Goal: Complete application form

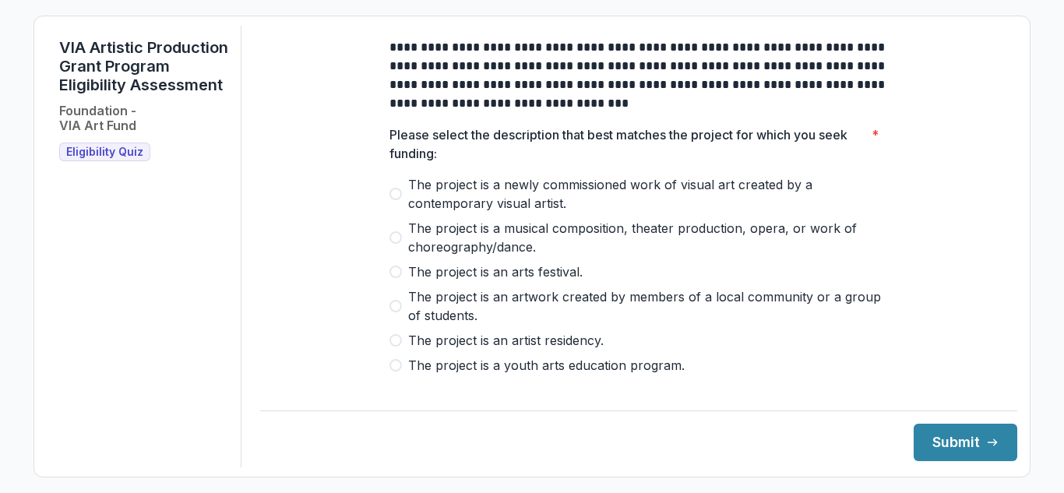
click at [416, 202] on span "The project is a newly commissioned work of visual art created by a contemporar…" at bounding box center [648, 193] width 480 height 37
click at [914, 443] on button "Submit" at bounding box center [966, 442] width 104 height 37
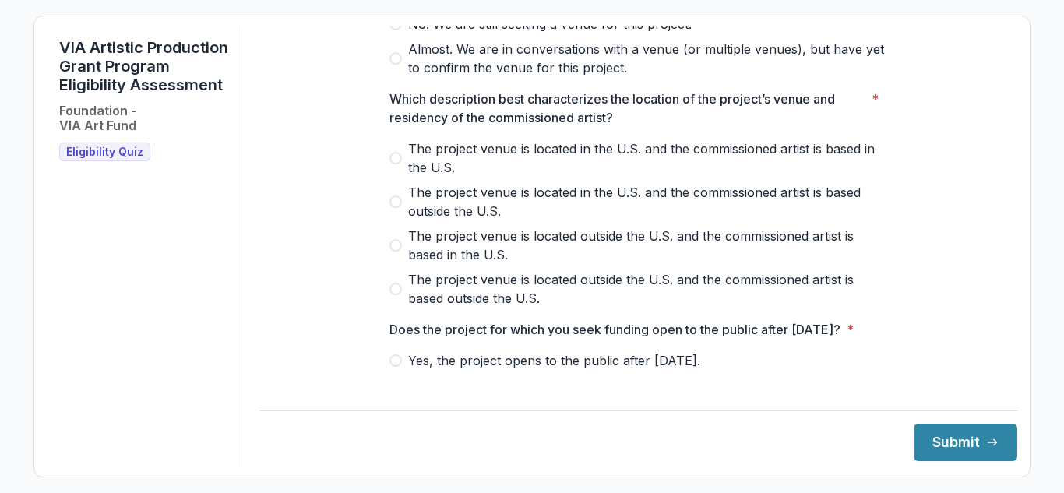
scroll to position [489, 0]
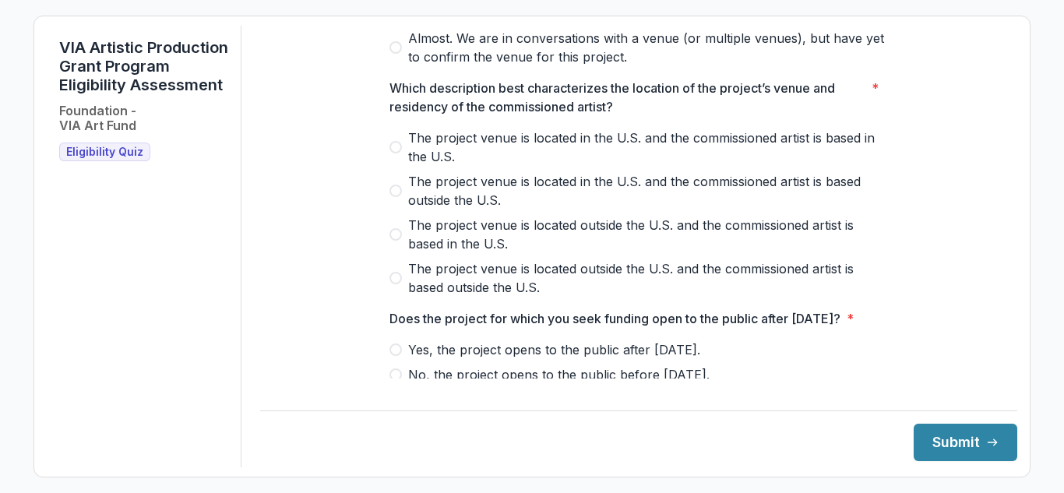
click at [499, 164] on span "The project venue is located in the U.S. and the commissioned artist is based i…" at bounding box center [648, 147] width 480 height 37
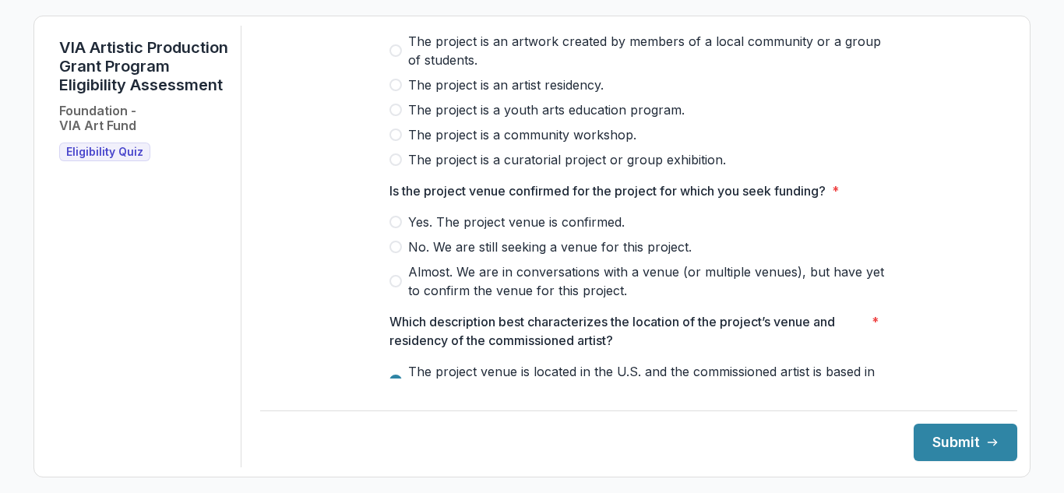
scroll to position [178, 0]
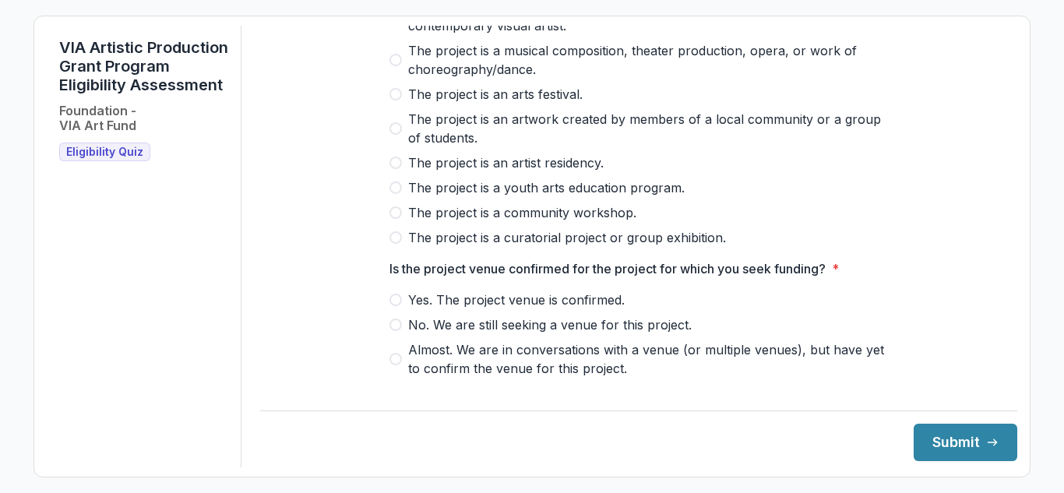
click at [467, 309] on span "Yes. The project venue is confirmed." at bounding box center [516, 300] width 217 height 19
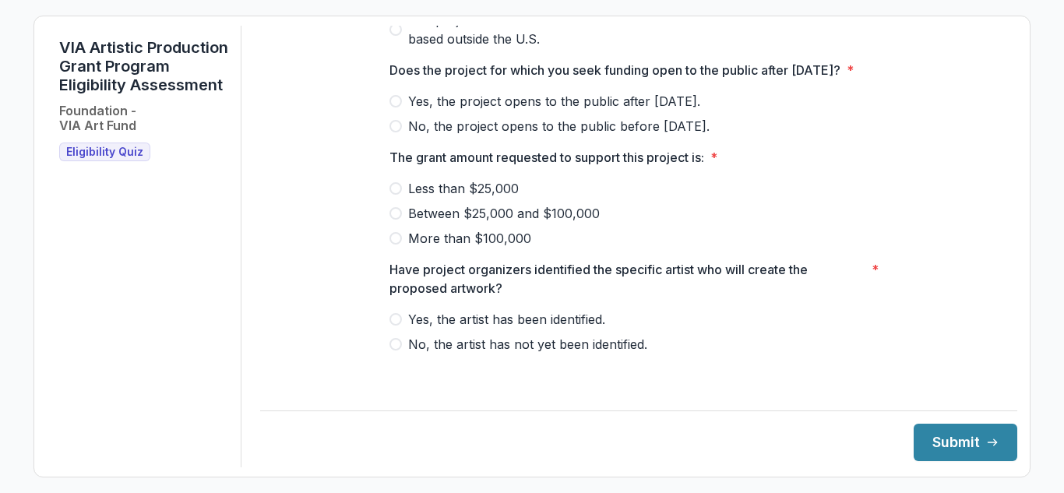
scroll to position [757, 0]
click at [457, 223] on span "Between $25,000 and $100,000" at bounding box center [504, 213] width 192 height 19
click at [436, 111] on span "Yes, the project opens to the public after [DATE]." at bounding box center [554, 101] width 292 height 19
click at [507, 346] on div "Yes, the artist has been identified. No, the artist has not yet been identified." at bounding box center [639, 332] width 499 height 44
click at [503, 329] on span "Yes, the artist has been identified." at bounding box center [506, 319] width 197 height 19
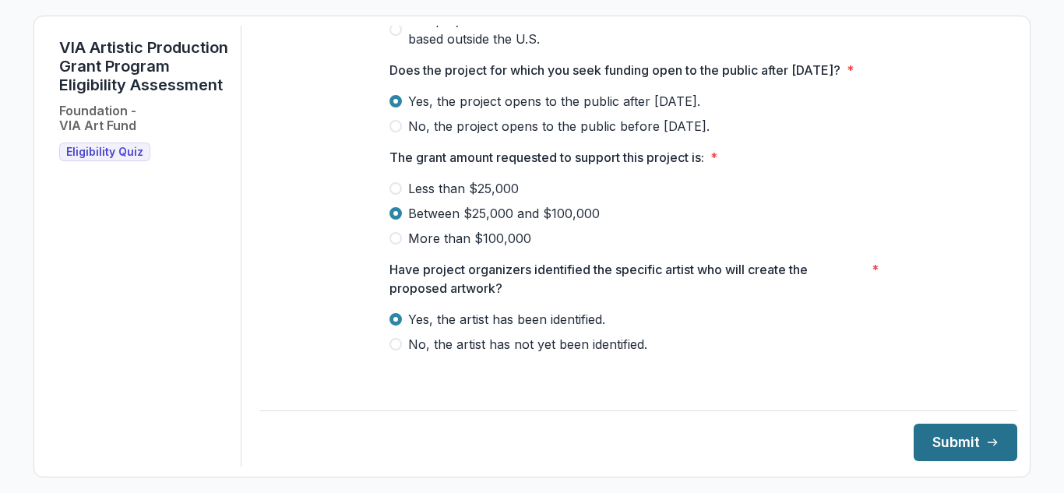
click at [957, 441] on button "Submit" at bounding box center [966, 442] width 104 height 37
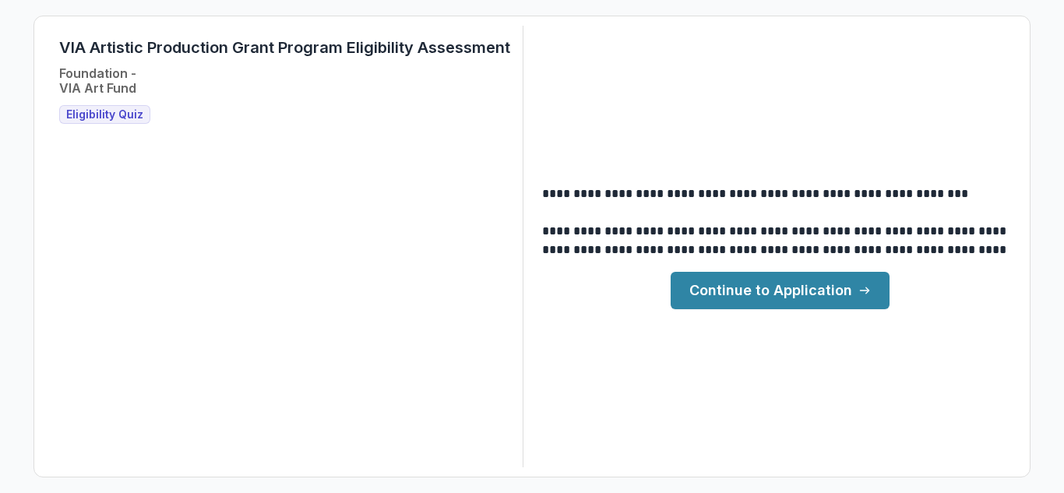
click at [785, 298] on link "Continue to Application" at bounding box center [780, 290] width 219 height 37
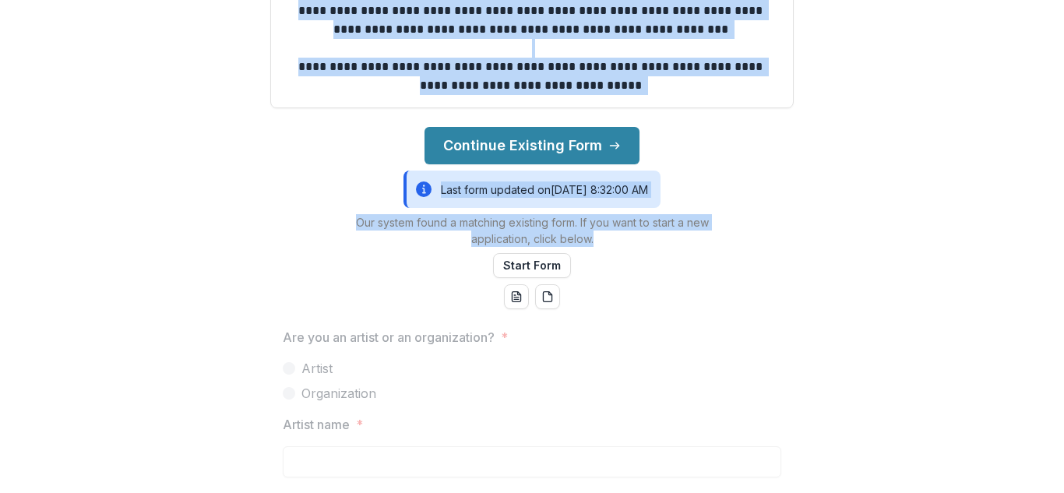
scroll to position [623, 0]
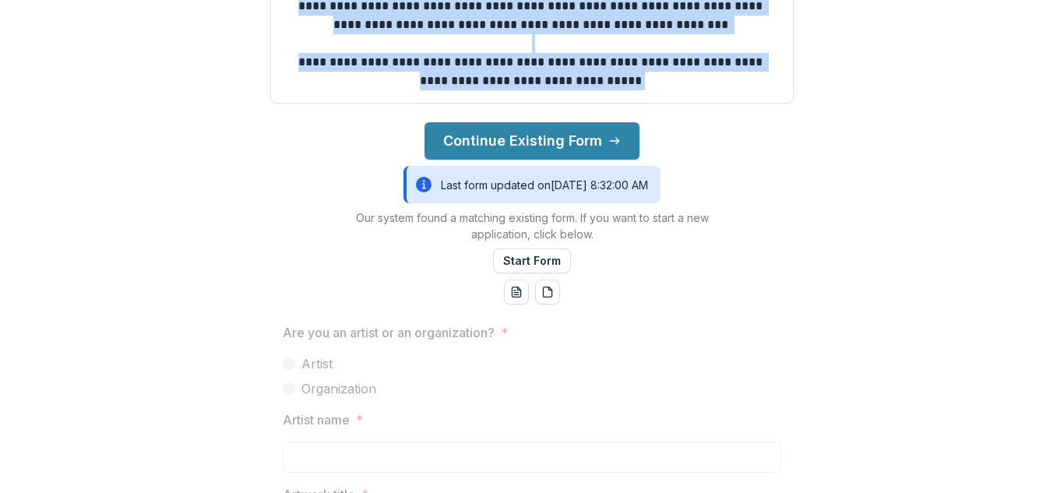
drag, startPoint x: 269, startPoint y: 67, endPoint x: 648, endPoint y: 96, distance: 380.6
click at [648, 96] on div "**********" at bounding box center [532, 246] width 1064 height 493
copy div "**********"
click at [552, 150] on button "Continue Existing Form" at bounding box center [532, 140] width 215 height 37
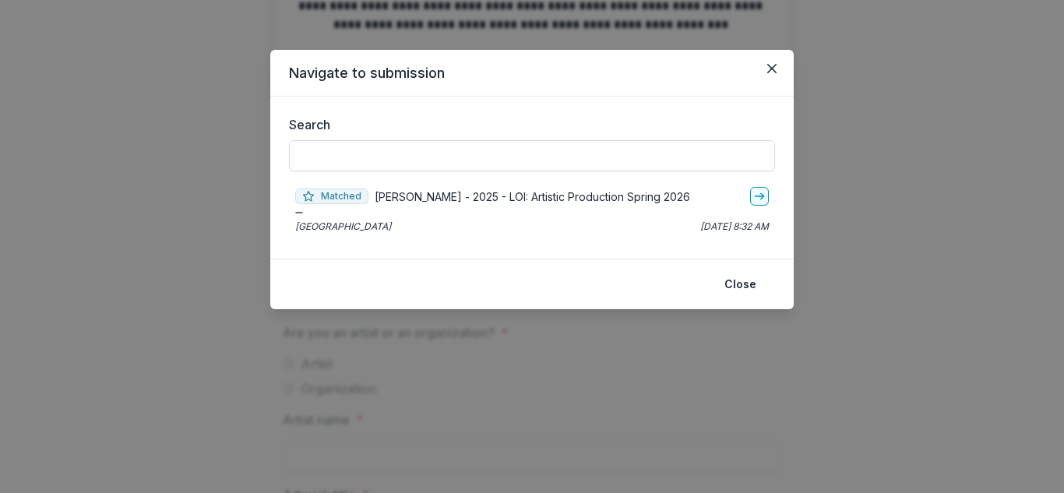
click at [552, 150] on input "Search" at bounding box center [532, 155] width 486 height 31
click at [524, 179] on div "Search" at bounding box center [532, 147] width 486 height 65
click at [525, 200] on p "[PERSON_NAME] - 2025 - LOI: Artistic Production Spring 2026" at bounding box center [533, 197] width 316 height 16
click at [631, 199] on p "[PERSON_NAME] - 2025 - LOI: Artistic Production Spring 2026" at bounding box center [533, 197] width 316 height 16
click at [763, 189] on link "go-to" at bounding box center [759, 196] width 19 height 19
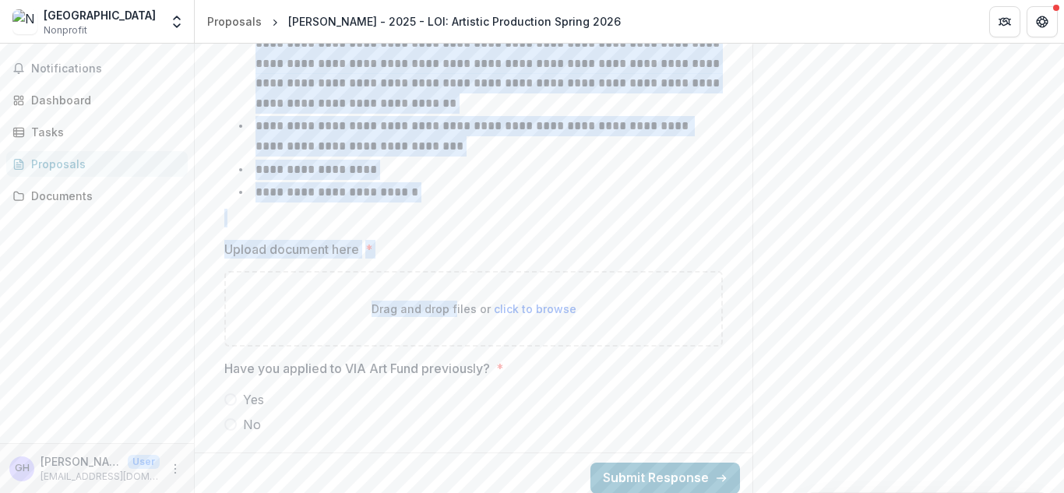
scroll to position [2052, 0]
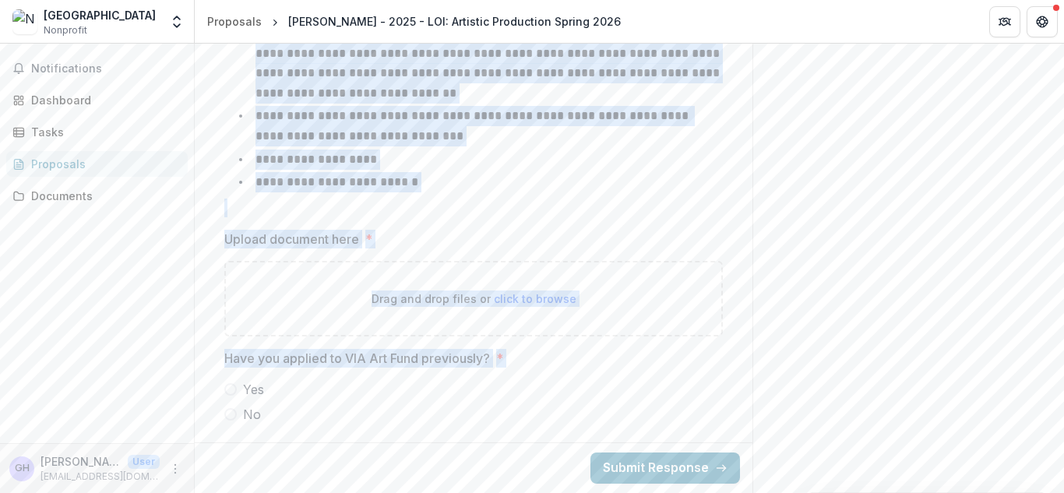
drag, startPoint x: 200, startPoint y: 294, endPoint x: 409, endPoint y: 417, distance: 242.4
copy div "**********"
click at [234, 415] on span at bounding box center [230, 414] width 12 height 12
